Goal: Task Accomplishment & Management: Manage account settings

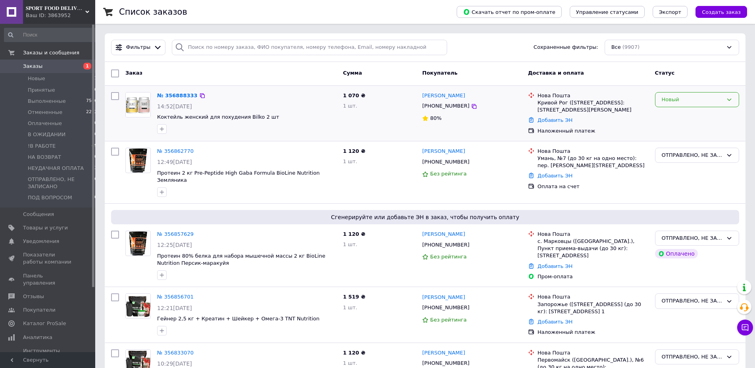
click at [698, 91] on div "Новый" at bounding box center [697, 113] width 91 height 49
click at [697, 94] on div "Новый" at bounding box center [697, 99] width 84 height 15
click at [692, 166] on li "ПОД ВОПРОСОМ" at bounding box center [697, 167] width 83 height 15
drag, startPoint x: 173, startPoint y: 93, endPoint x: 187, endPoint y: 97, distance: 14.6
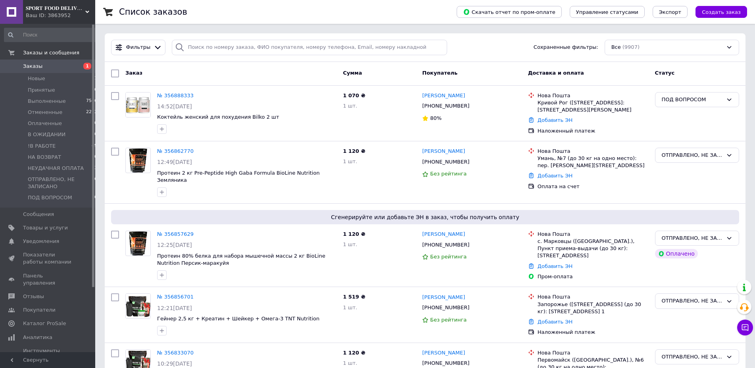
click at [173, 93] on link "№ 356888333" at bounding box center [175, 95] width 37 height 6
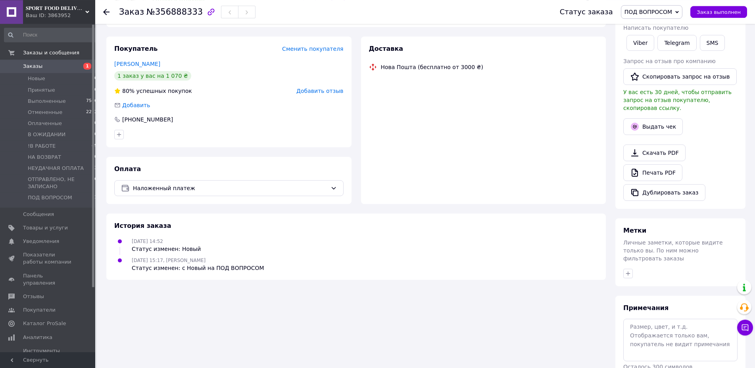
scroll to position [144, 0]
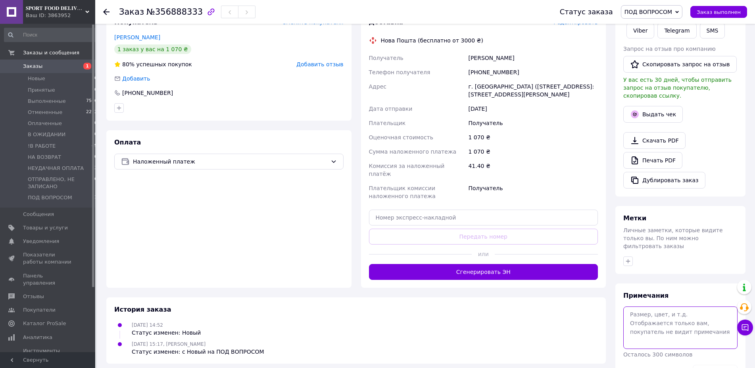
drag, startPoint x: 653, startPoint y: 313, endPoint x: 666, endPoint y: 319, distance: 14.6
click at [655, 314] on textarea at bounding box center [681, 327] width 114 height 42
paste textarea "[PERSON_NAME] і ягода."
type textarea "[PERSON_NAME] і ягода."
click at [726, 365] on button "Сохранить" at bounding box center [715, 373] width 45 height 16
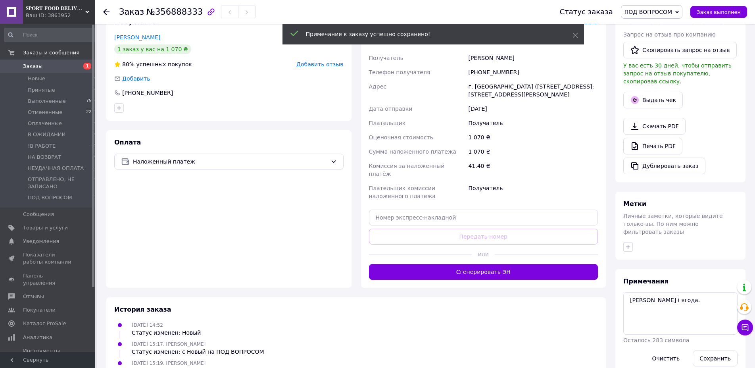
click at [660, 6] on span "ПОД ВОПРОСОМ" at bounding box center [652, 11] width 62 height 13
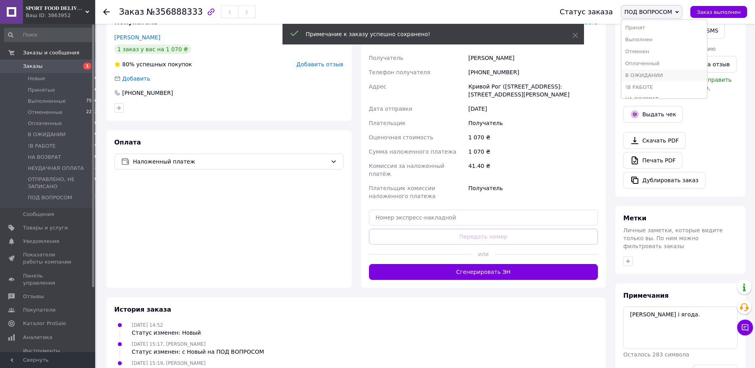
click at [657, 72] on li "В ОЖИДАНИИ" at bounding box center [665, 75] width 86 height 12
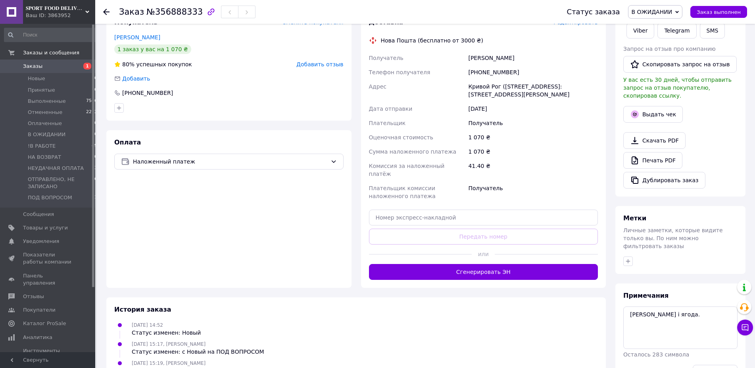
scroll to position [0, 0]
